Goal: Transaction & Acquisition: Purchase product/service

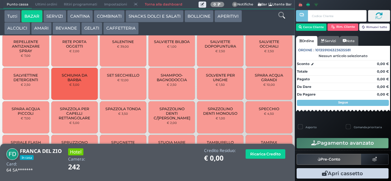
scroll to position [488, 0]
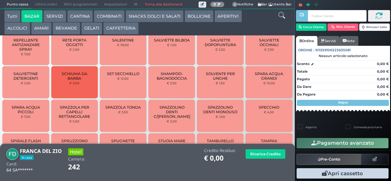
click at [166, 119] on span "SPAZZOLINO DENTI C/[PERSON_NAME]" at bounding box center [172, 112] width 37 height 14
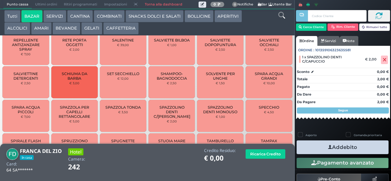
click at [311, 149] on button "Addebito" at bounding box center [343, 148] width 92 height 14
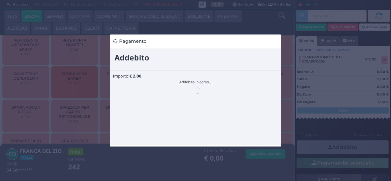
scroll to position [0, 0]
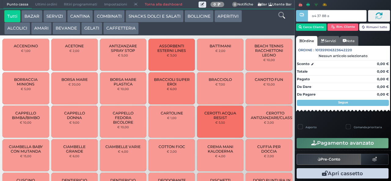
type input "a4 37 88 af"
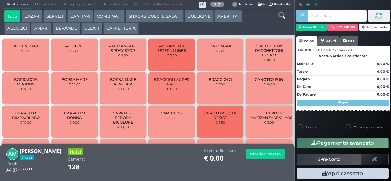
click at [281, 17] on icon at bounding box center [281, 15] width 7 height 7
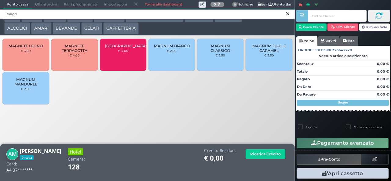
type input "magn"
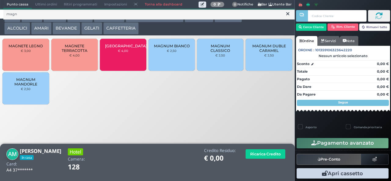
click at [218, 53] on span "MAGNUM CLASSICO" at bounding box center [220, 48] width 36 height 9
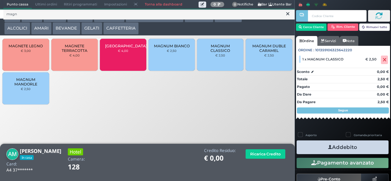
click at [347, 154] on button "Addebito" at bounding box center [343, 148] width 92 height 14
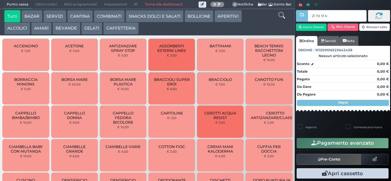
type input "21 7d 5f bb"
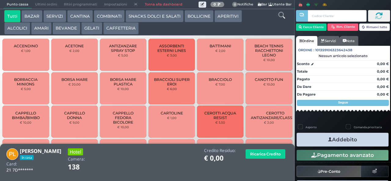
click at [281, 16] on icon at bounding box center [281, 15] width 7 height 7
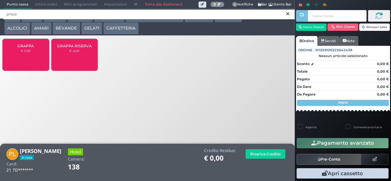
type input "grapp"
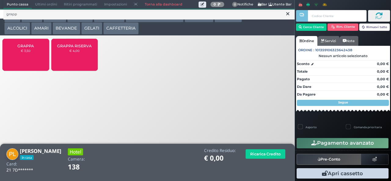
click at [24, 64] on div "GRAPPA € 3,50" at bounding box center [25, 55] width 46 height 32
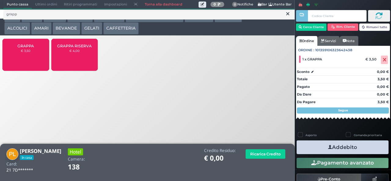
click at [366, 149] on button "Addebito" at bounding box center [343, 148] width 92 height 14
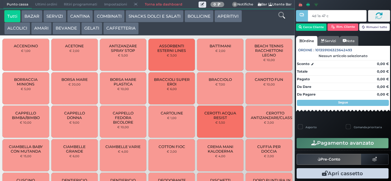
type input "4d 1a 47 c3"
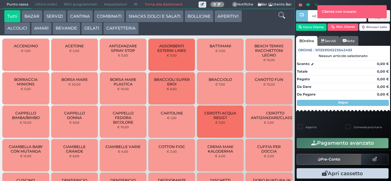
type input "4d 1a 47 c3"
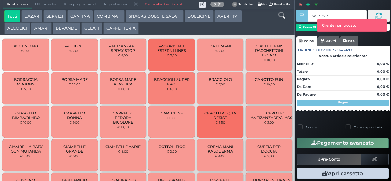
type input "4d 1a 47 c3"
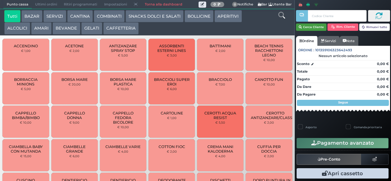
click at [310, 28] on button "Cerca Cliente" at bounding box center [311, 27] width 31 height 7
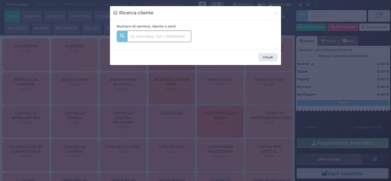
click at [182, 36] on input "text" at bounding box center [159, 37] width 64 height 12
type input "334"
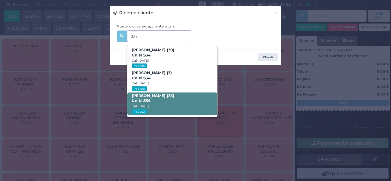
click at [165, 103] on span "Roberto Niro (35) Unità: 334 Dal: 17/08/2025 In casa" at bounding box center [172, 104] width 90 height 23
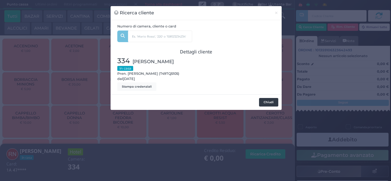
click at [267, 103] on button "Chiudi" at bounding box center [268, 102] width 19 height 9
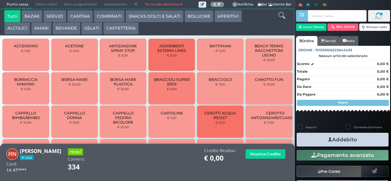
click at [280, 15] on icon at bounding box center [281, 15] width 7 height 7
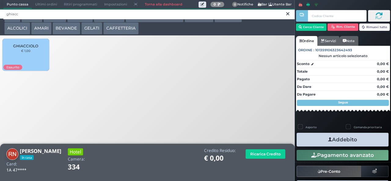
type input "ghiacc"
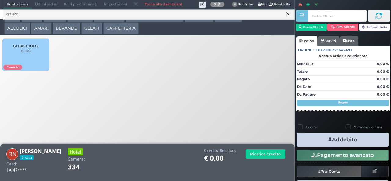
click at [28, 62] on div "GHIACCIOLO € 1,00" at bounding box center [25, 55] width 46 height 32
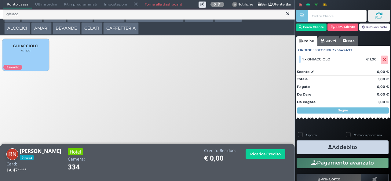
click at [360, 151] on button "Addebito" at bounding box center [343, 148] width 92 height 14
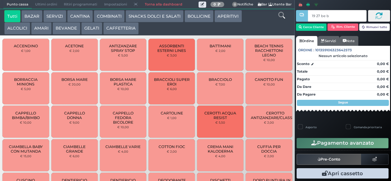
type input "19 27 be b9"
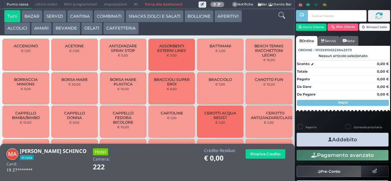
click at [282, 17] on icon at bounding box center [281, 15] width 7 height 7
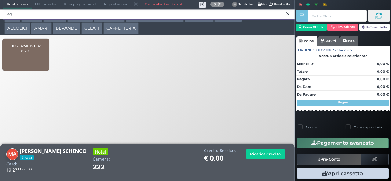
type input "jeg"
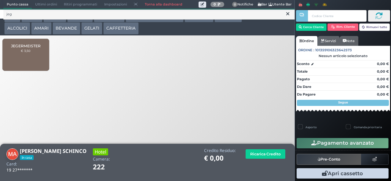
click at [28, 53] on small "€ 3,50" at bounding box center [26, 51] width 10 height 4
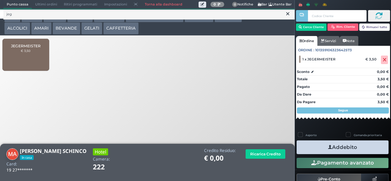
click at [288, 14] on icon at bounding box center [287, 14] width 3 height 6
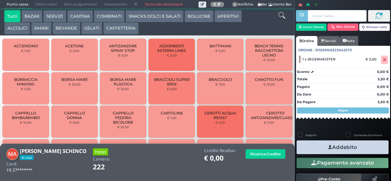
click at [279, 14] on icon at bounding box center [281, 15] width 7 height 7
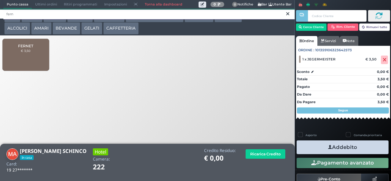
type input "fern"
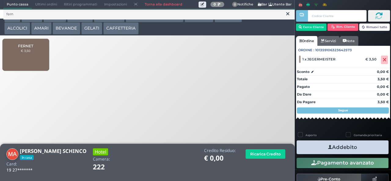
click at [27, 59] on div "FERNET € 3,50" at bounding box center [25, 55] width 46 height 32
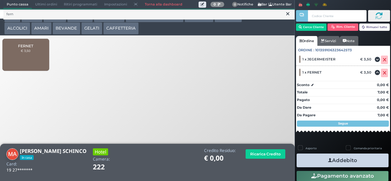
click at [371, 156] on button "Addebito" at bounding box center [343, 161] width 92 height 14
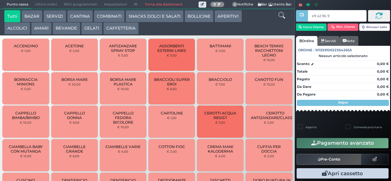
type input "e9 a2 9b 94"
click at [283, 18] on icon at bounding box center [281, 15] width 7 height 7
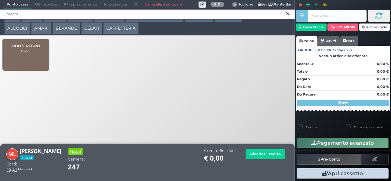
type input "monte"
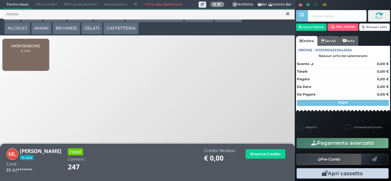
click at [34, 61] on div "MONTENEGRO € 3,50" at bounding box center [25, 55] width 46 height 32
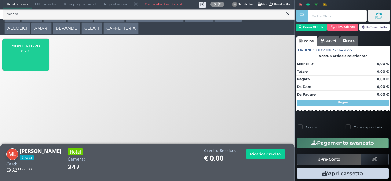
click at [34, 59] on div "MONTENEGRO € 3,50" at bounding box center [25, 55] width 46 height 32
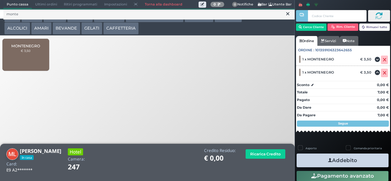
click at [360, 161] on button "Addebito" at bounding box center [343, 161] width 92 height 14
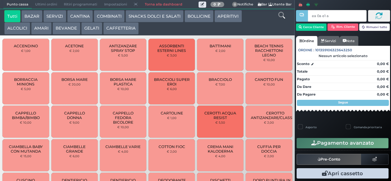
type input "ea 0a e1 a4"
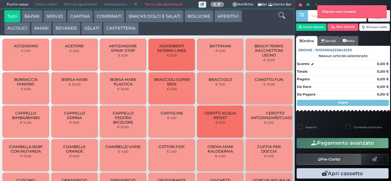
click at [283, 17] on icon at bounding box center [281, 15] width 7 height 7
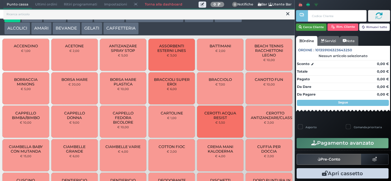
click at [311, 27] on button "Cerca Cliente" at bounding box center [311, 27] width 31 height 7
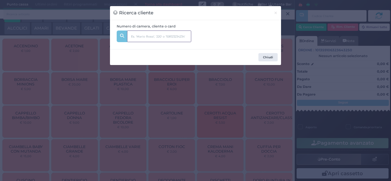
click at [157, 38] on input "text" at bounding box center [159, 37] width 64 height 12
type input "147"
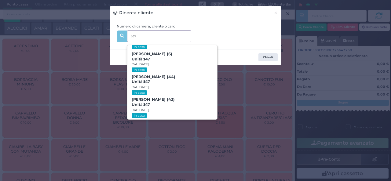
scroll to position [28, 0]
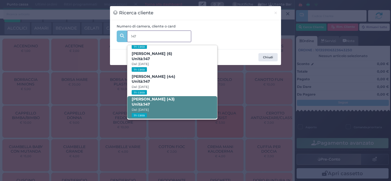
click at [175, 105] on span "Francesca Antonini (43) Unità: 147 Dal: 24/08/2025 In casa" at bounding box center [172, 107] width 90 height 23
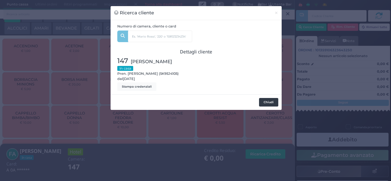
click at [270, 102] on button "Chiudi" at bounding box center [268, 102] width 19 height 9
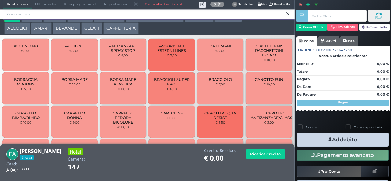
click at [259, 15] on input "search" at bounding box center [149, 14] width 292 height 11
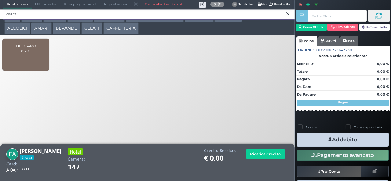
type input "del ca"
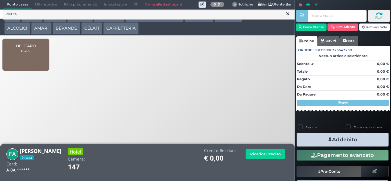
click at [24, 53] on small "€ 3,50" at bounding box center [26, 51] width 10 height 4
click at [24, 59] on div "DEL CAPO € 3,50" at bounding box center [25, 55] width 46 height 32
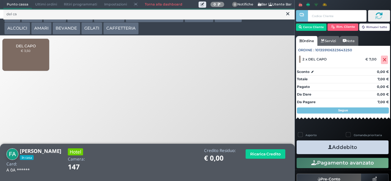
click at [365, 147] on button "Addebito" at bounding box center [343, 148] width 92 height 14
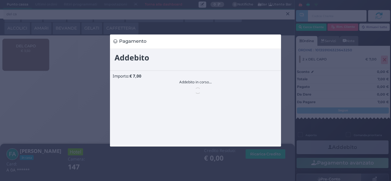
scroll to position [0, 0]
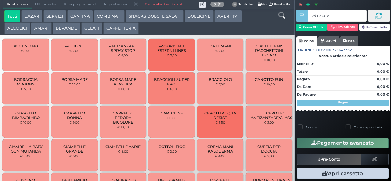
type input "7d 6e 50 c3"
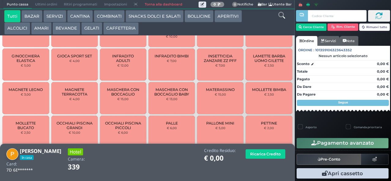
scroll to position [275, 0]
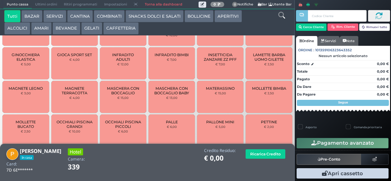
click at [80, 95] on span "MAGNETE TERRACOTTA" at bounding box center [74, 90] width 36 height 9
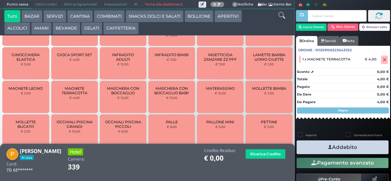
click at [82, 95] on span "MAGNETE TERRACOTTA" at bounding box center [74, 90] width 36 height 9
click at [80, 95] on span "MAGNETE TERRACOTTA" at bounding box center [74, 90] width 36 height 9
click at [354, 149] on button "Addebito" at bounding box center [343, 148] width 92 height 14
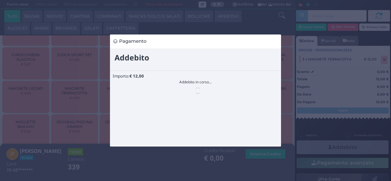
scroll to position [0, 0]
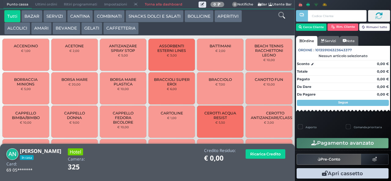
click at [281, 17] on icon at bounding box center [281, 15] width 7 height 7
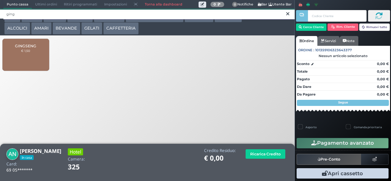
type input "ging"
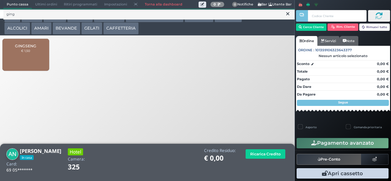
click at [22, 48] on span "GINGSENG" at bounding box center [25, 46] width 21 height 5
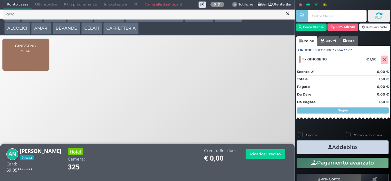
click at [365, 152] on button "Addebito" at bounding box center [343, 148] width 92 height 14
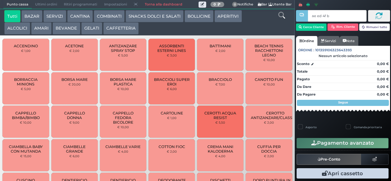
type input "ae ed 4f b9"
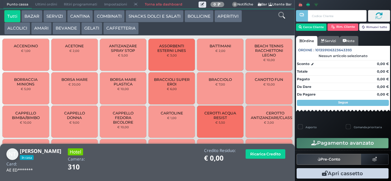
click at [89, 28] on button "GELATI" at bounding box center [91, 28] width 21 height 12
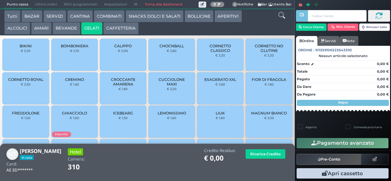
click at [167, 53] on small "€ 2,60" at bounding box center [172, 51] width 10 height 4
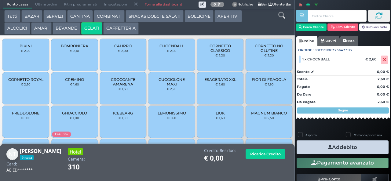
click at [124, 62] on div "CALIPPO € 2,00" at bounding box center [123, 55] width 46 height 32
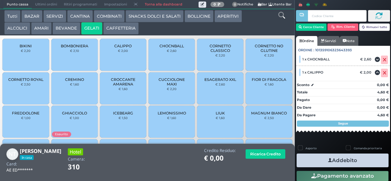
click at [364, 156] on button "Addebito" at bounding box center [343, 161] width 92 height 14
